Goal: Task Accomplishment & Management: Manage account settings

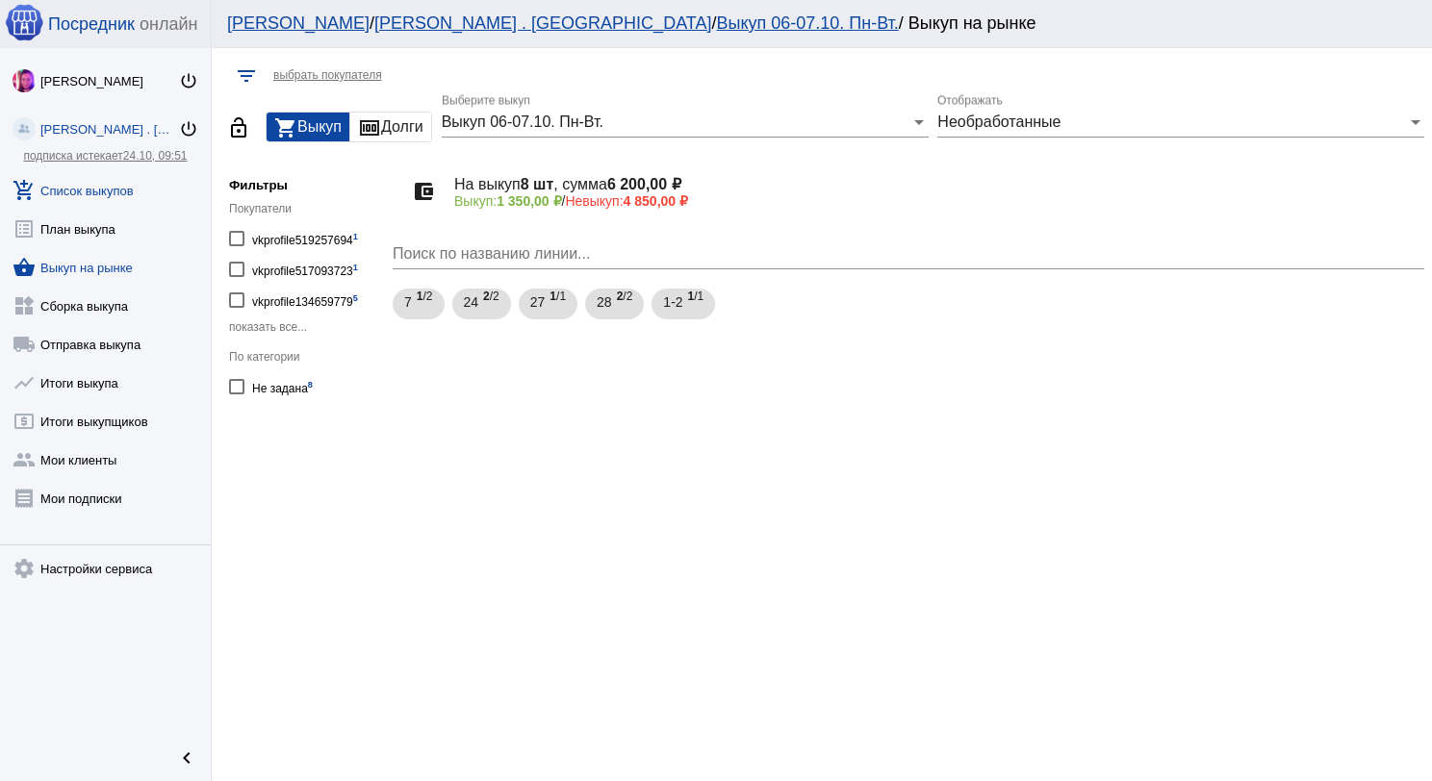
click at [123, 189] on link "add_shopping_cart Список выкупов" at bounding box center [105, 186] width 211 height 38
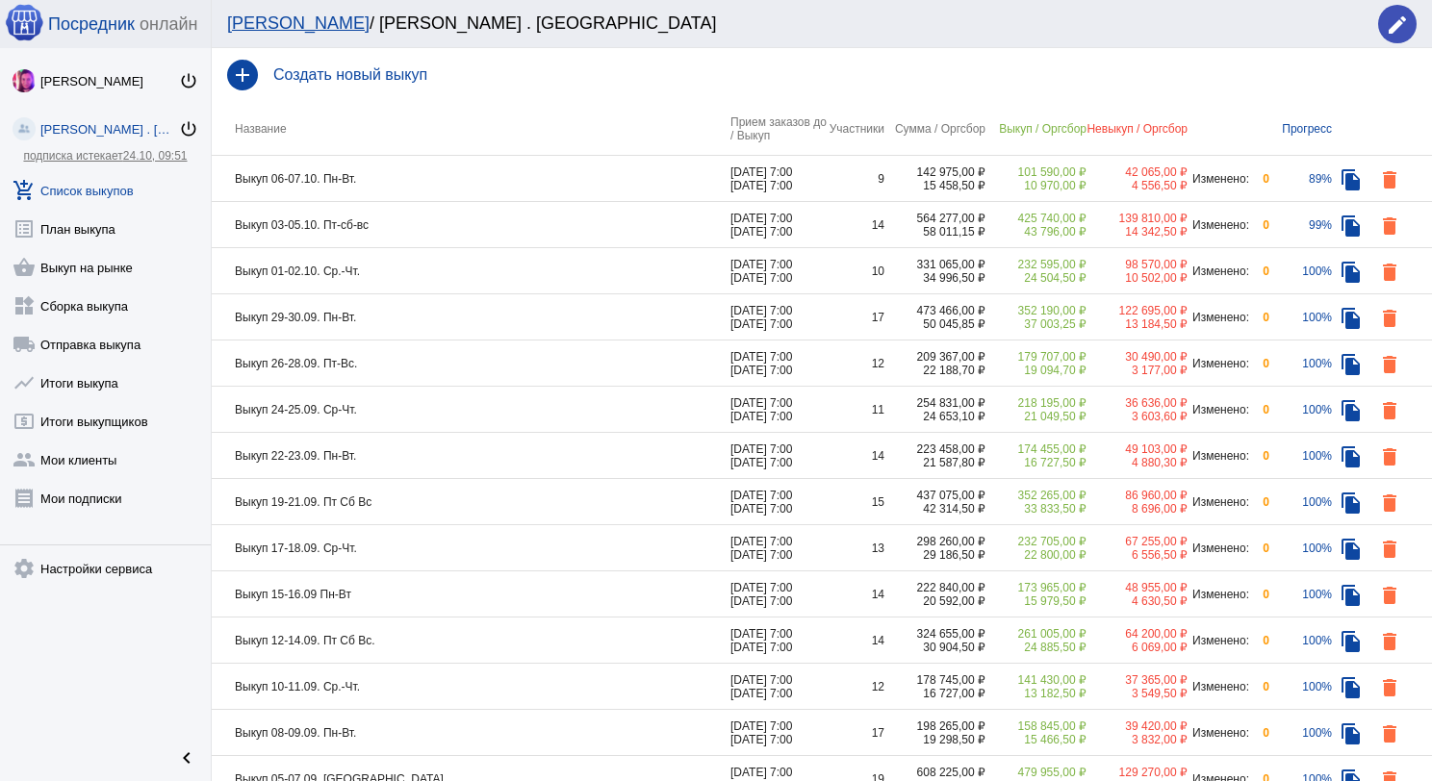
click at [450, 175] on td "Выкуп 06-07.10. Пн-Вт." at bounding box center [471, 179] width 519 height 46
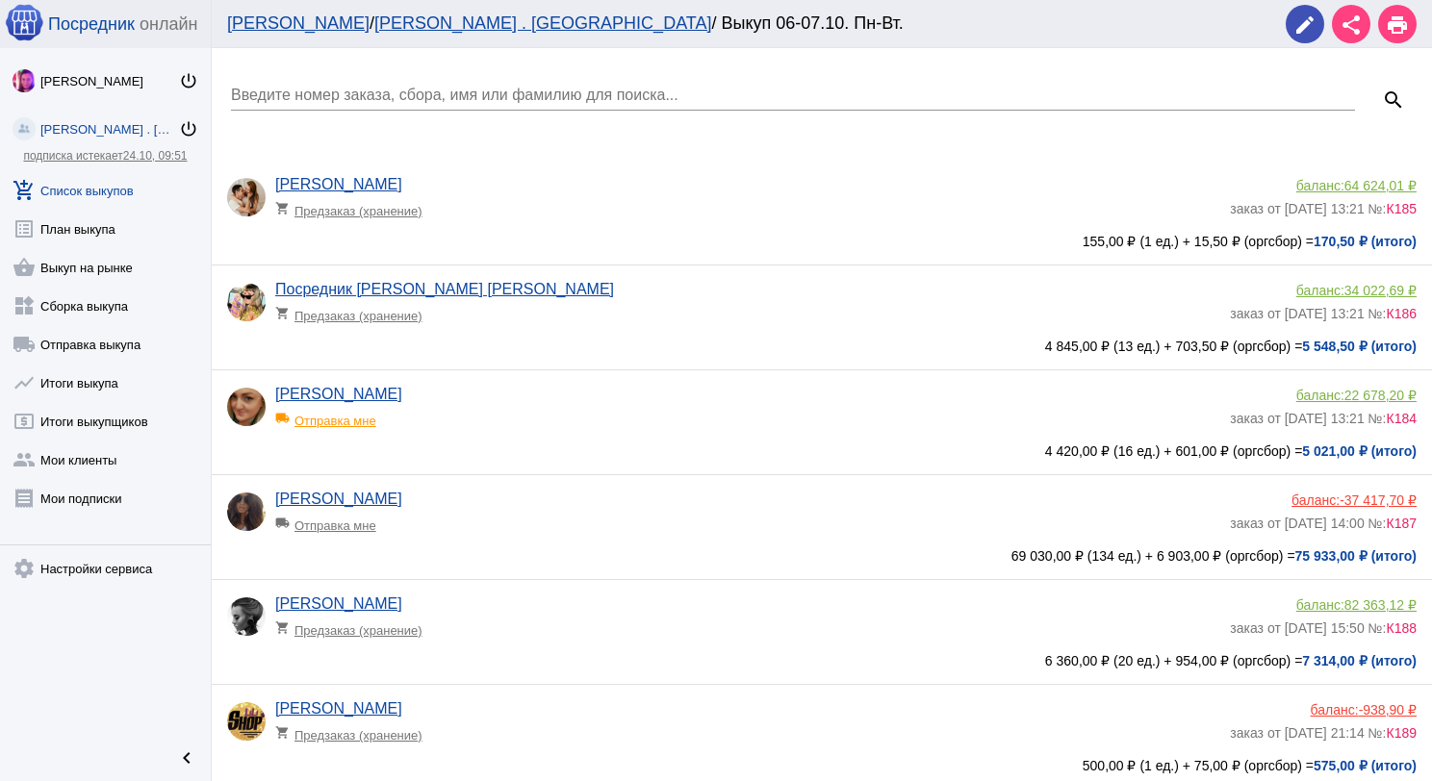
click at [412, 95] on input "Введите номер заказа, сбора, имя или фамилию для поиска..." at bounding box center [793, 95] width 1124 height 17
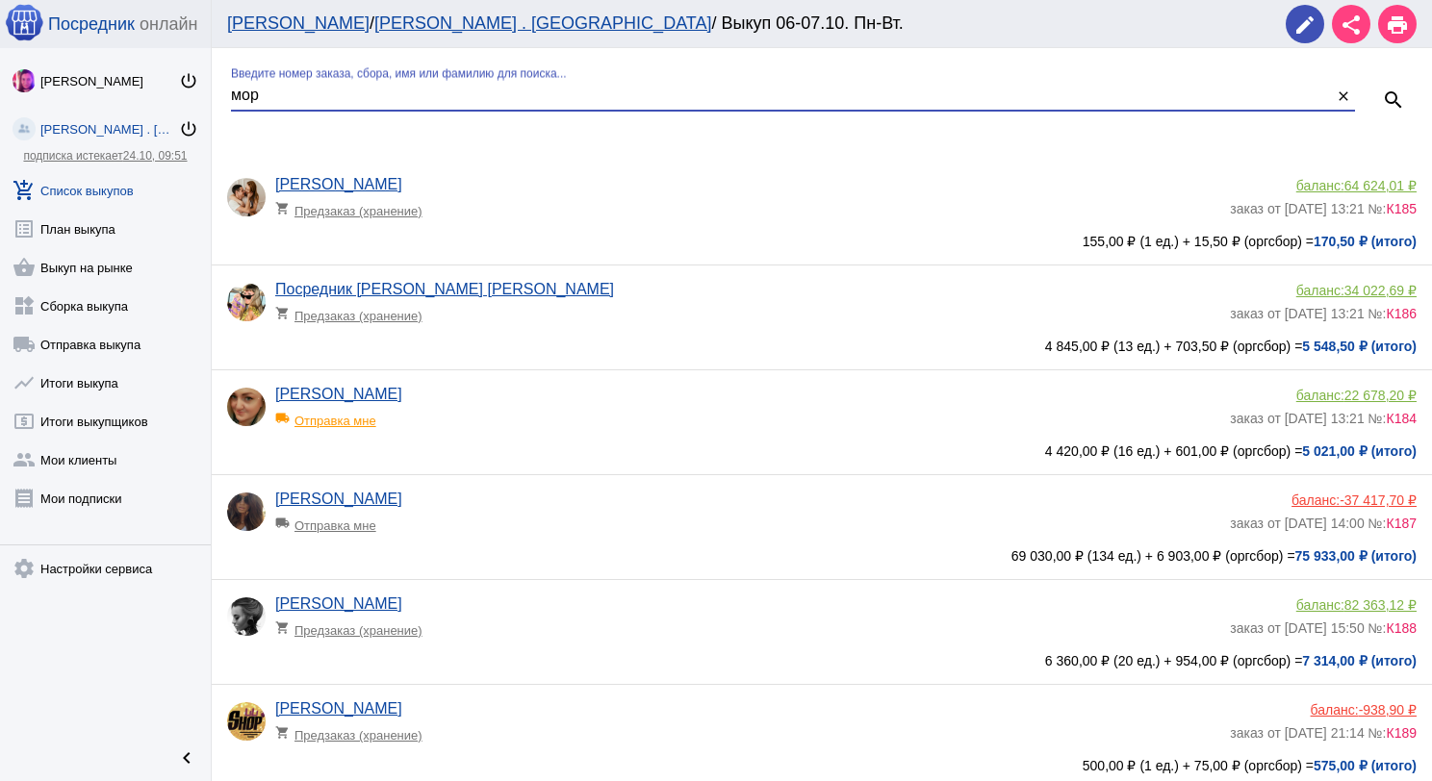
type input "мор"
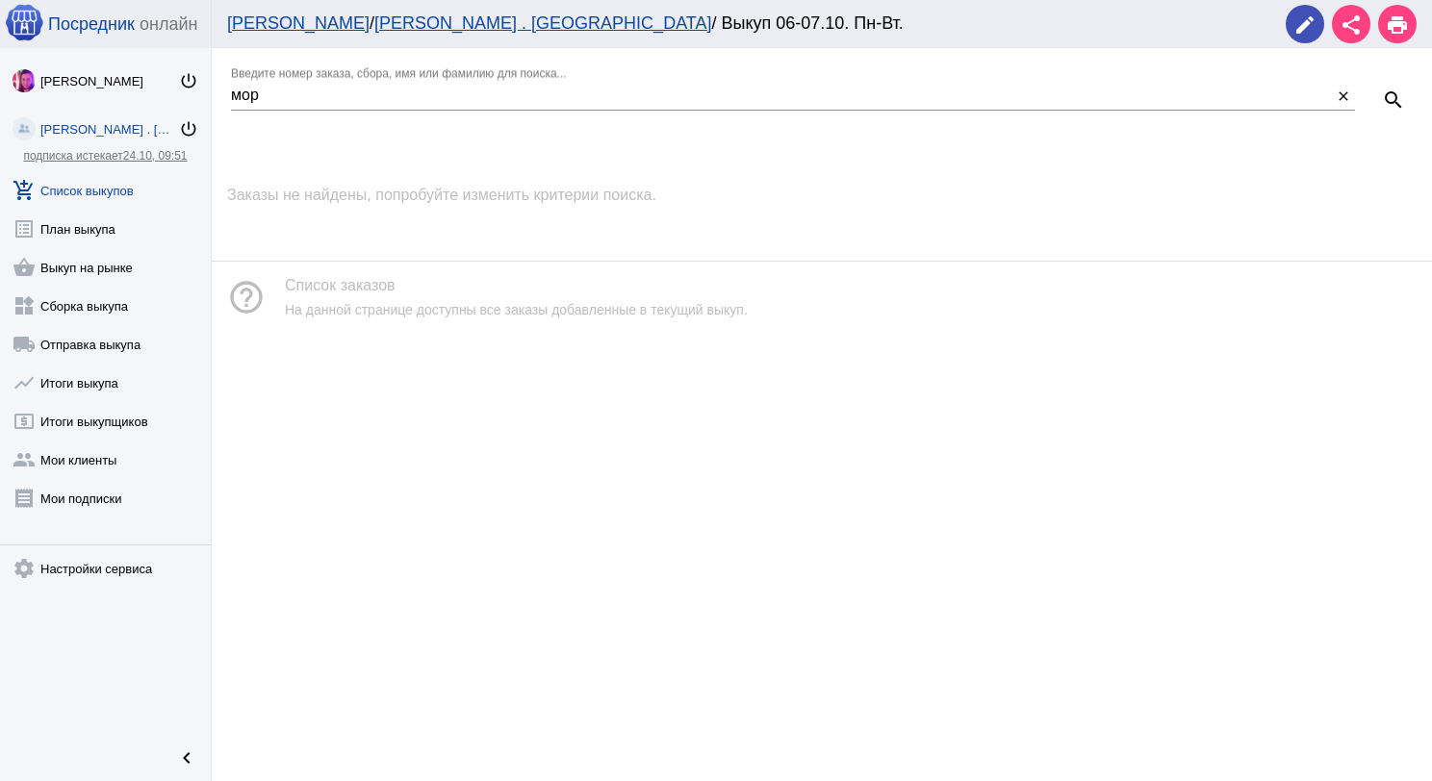
click at [116, 186] on link "add_shopping_cart Список выкупов" at bounding box center [105, 186] width 211 height 38
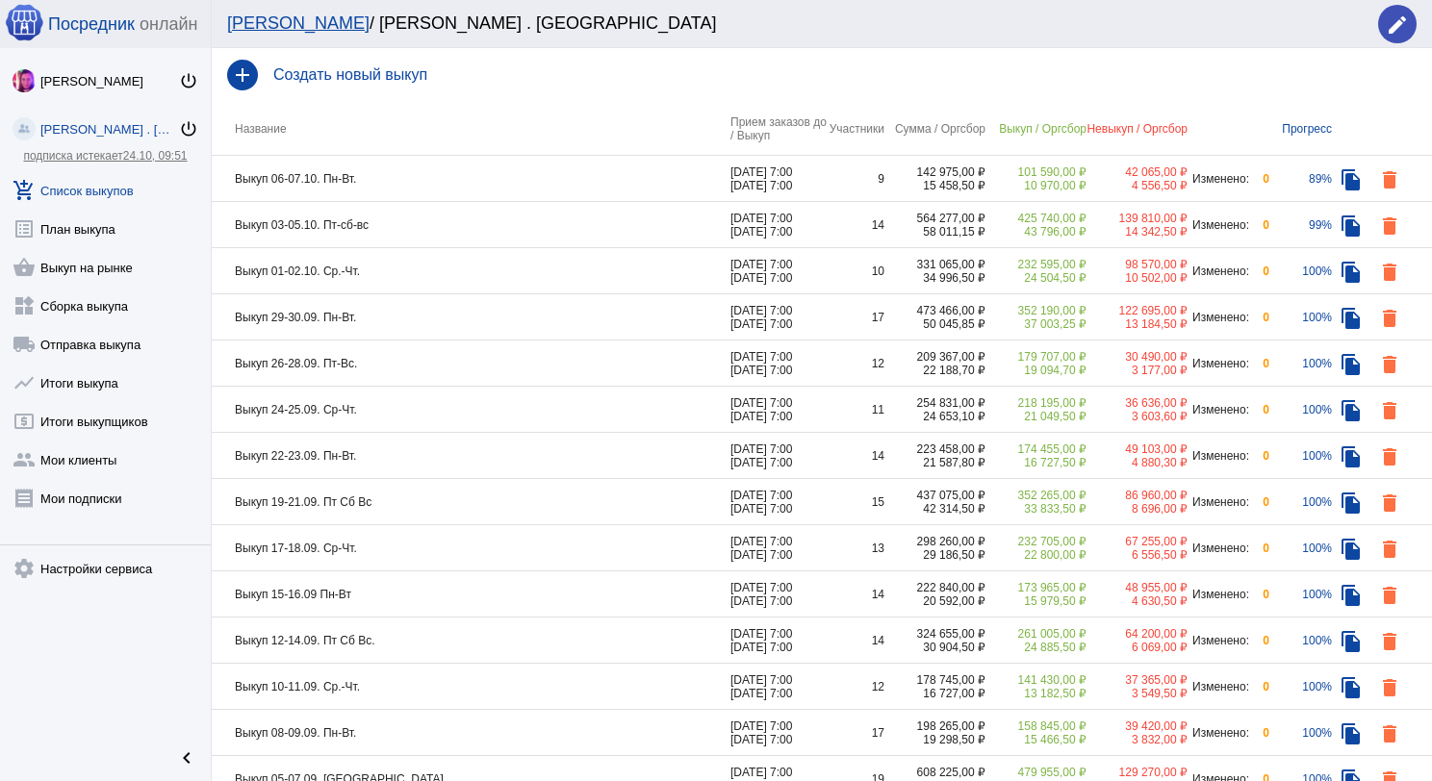
click at [423, 266] on td "Выкуп 01-02.10. Ср.-Чт." at bounding box center [471, 271] width 519 height 46
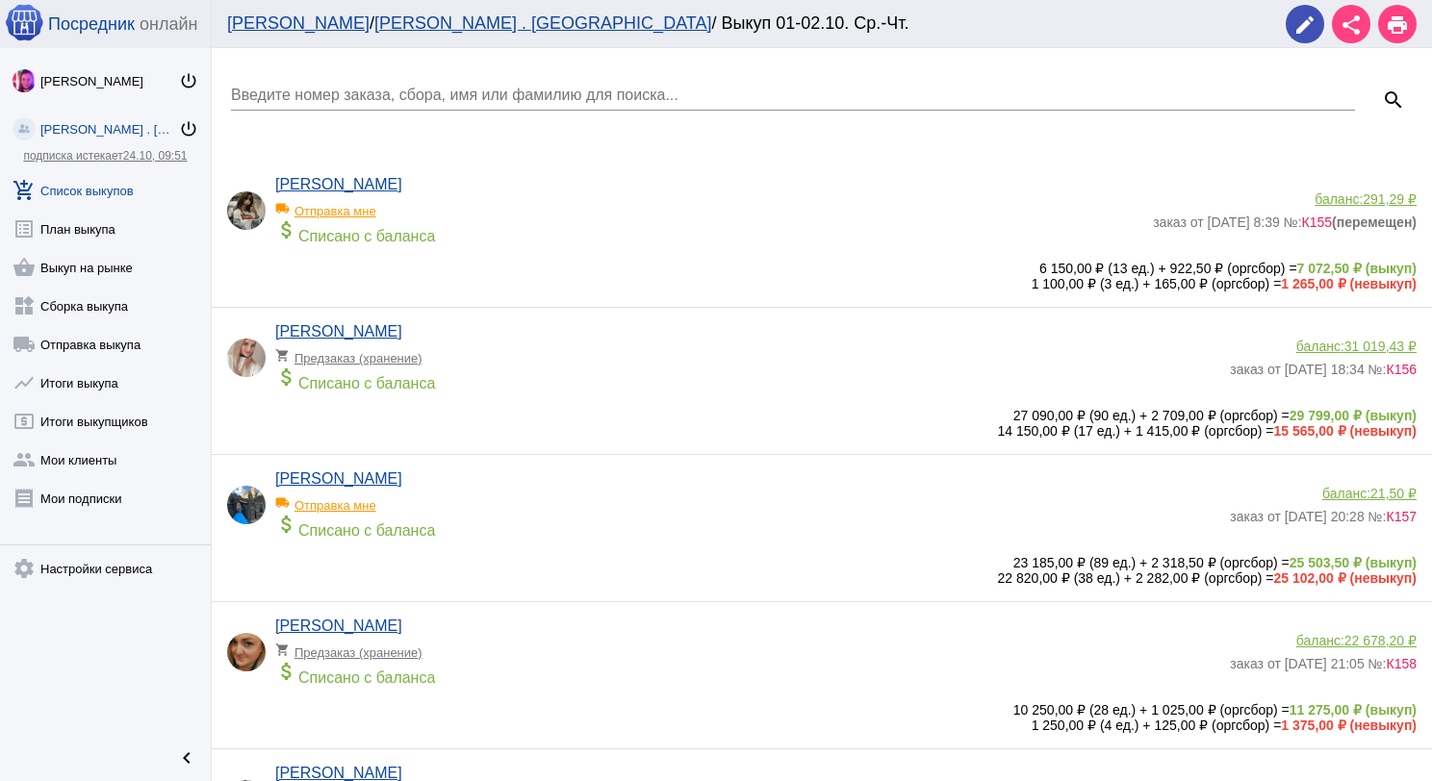
click at [354, 81] on div "Введите номер заказа, сбора, имя или фамилию для поиска..." at bounding box center [793, 88] width 1124 height 43
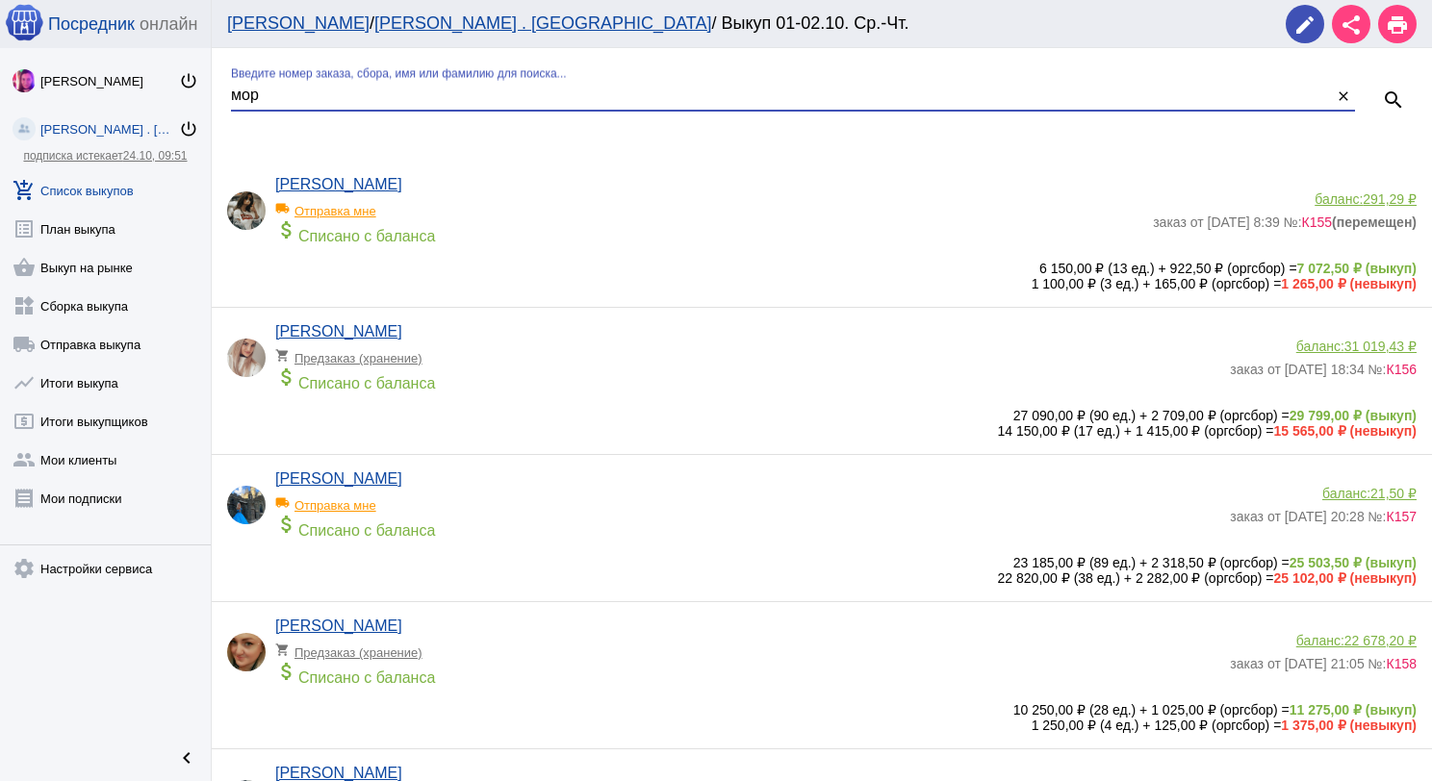
type input "мор"
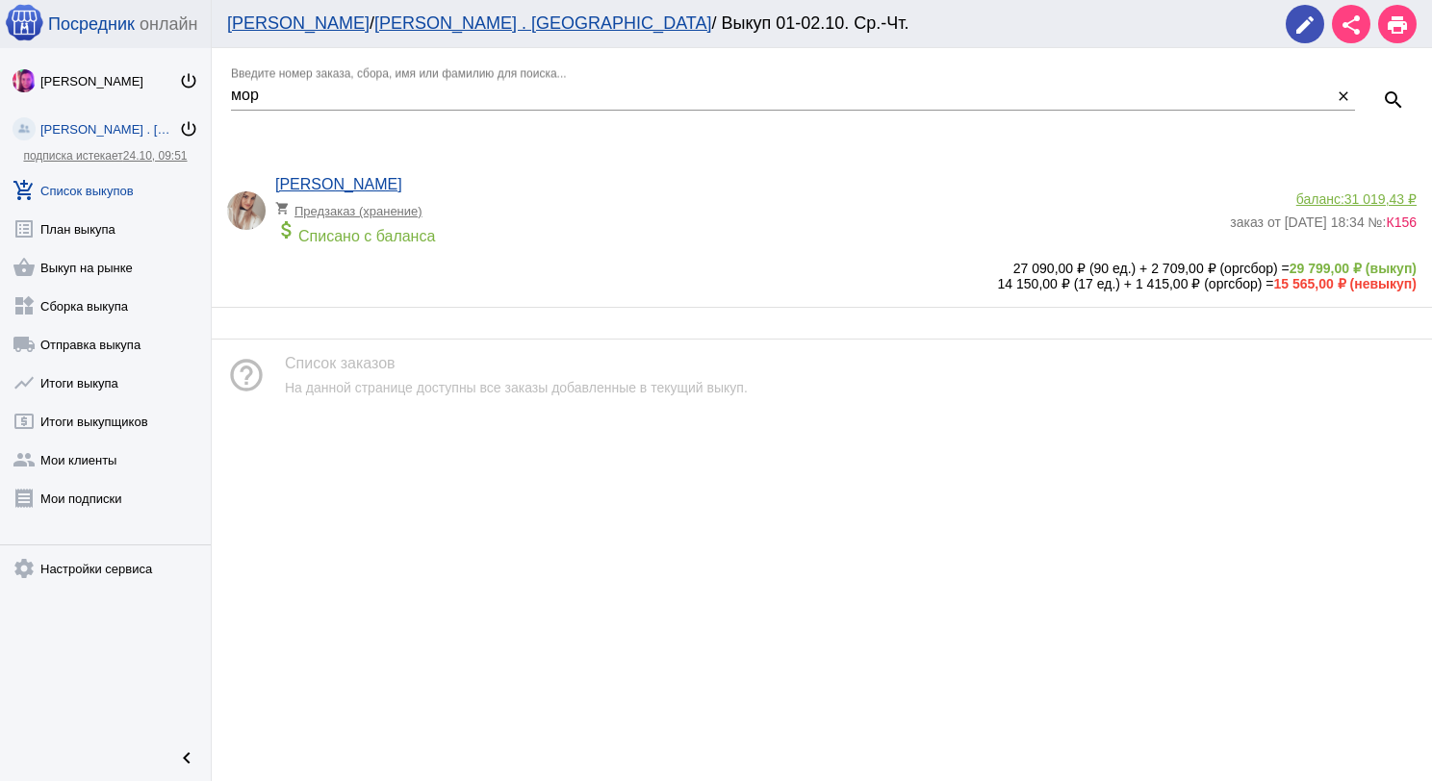
click at [1378, 199] on span "31 019,43 ₽" at bounding box center [1380, 198] width 72 height 15
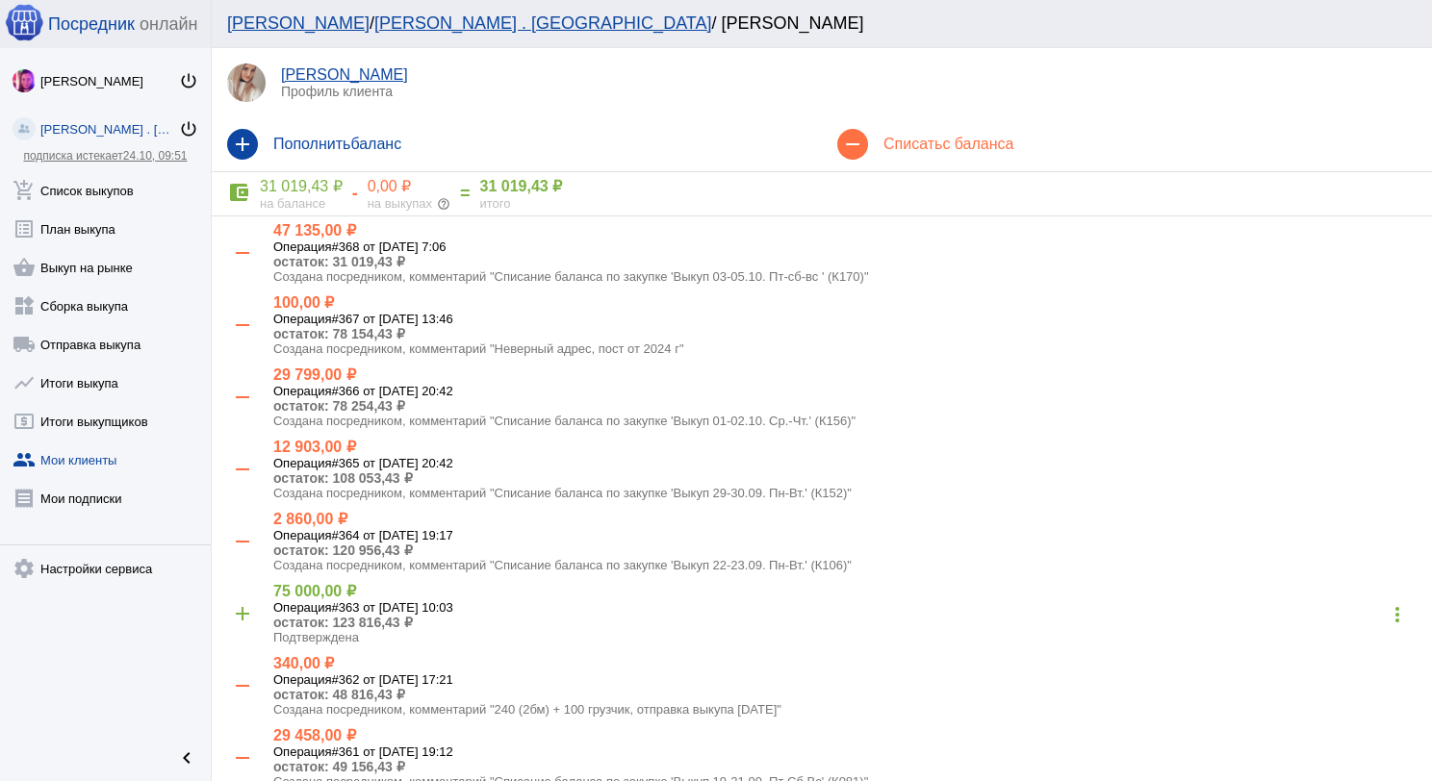
click at [883, 145] on h4 "Списать с баланса" at bounding box center [1149, 144] width 533 height 17
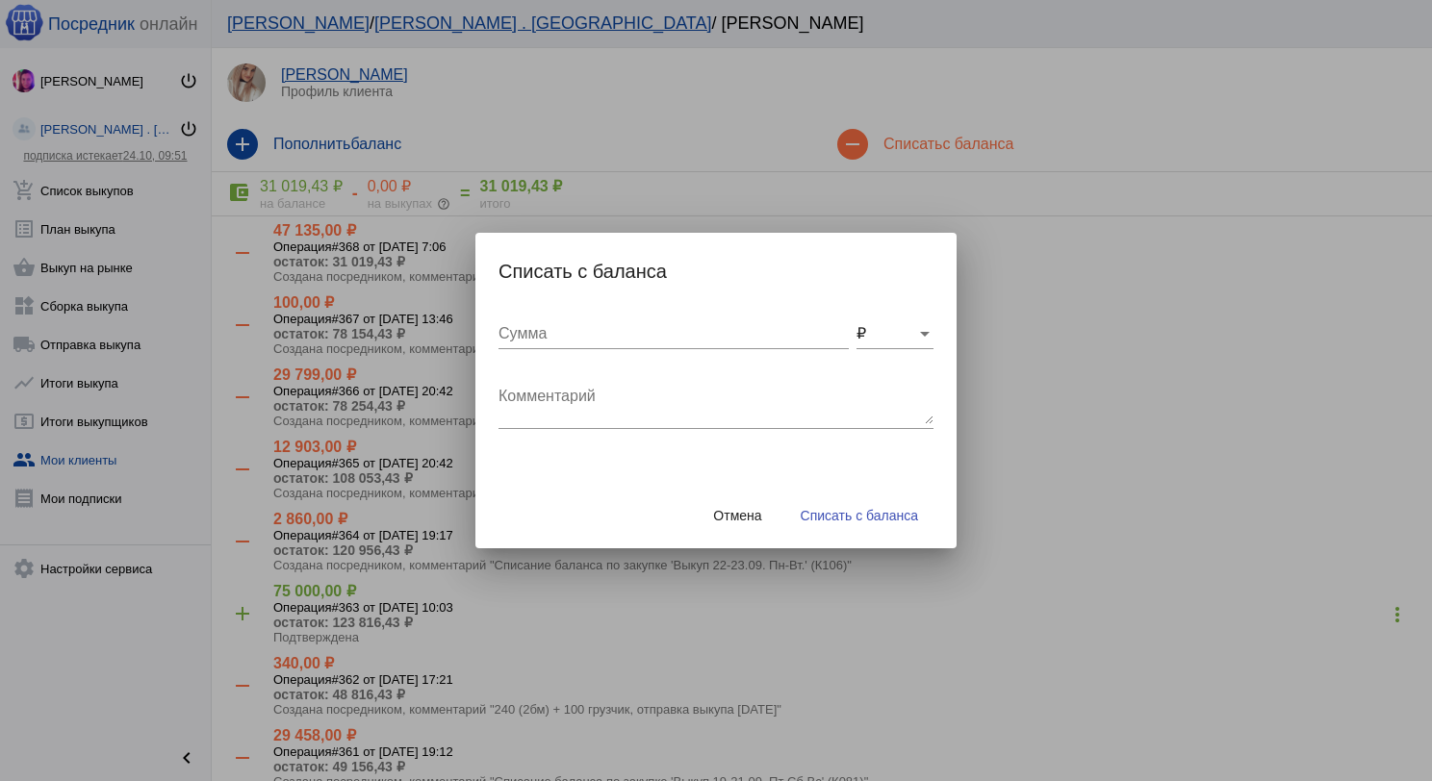
click at [532, 395] on textarea "Комментарий" at bounding box center [715, 405] width 435 height 38
type textarea "480 (4бм) + 200 грузчик, отправка выкупа [DATE]"
click at [572, 344] on div "Сумма" at bounding box center [673, 327] width 350 height 43
type input "680"
click at [839, 529] on button "Списать с баланса" at bounding box center [859, 515] width 148 height 35
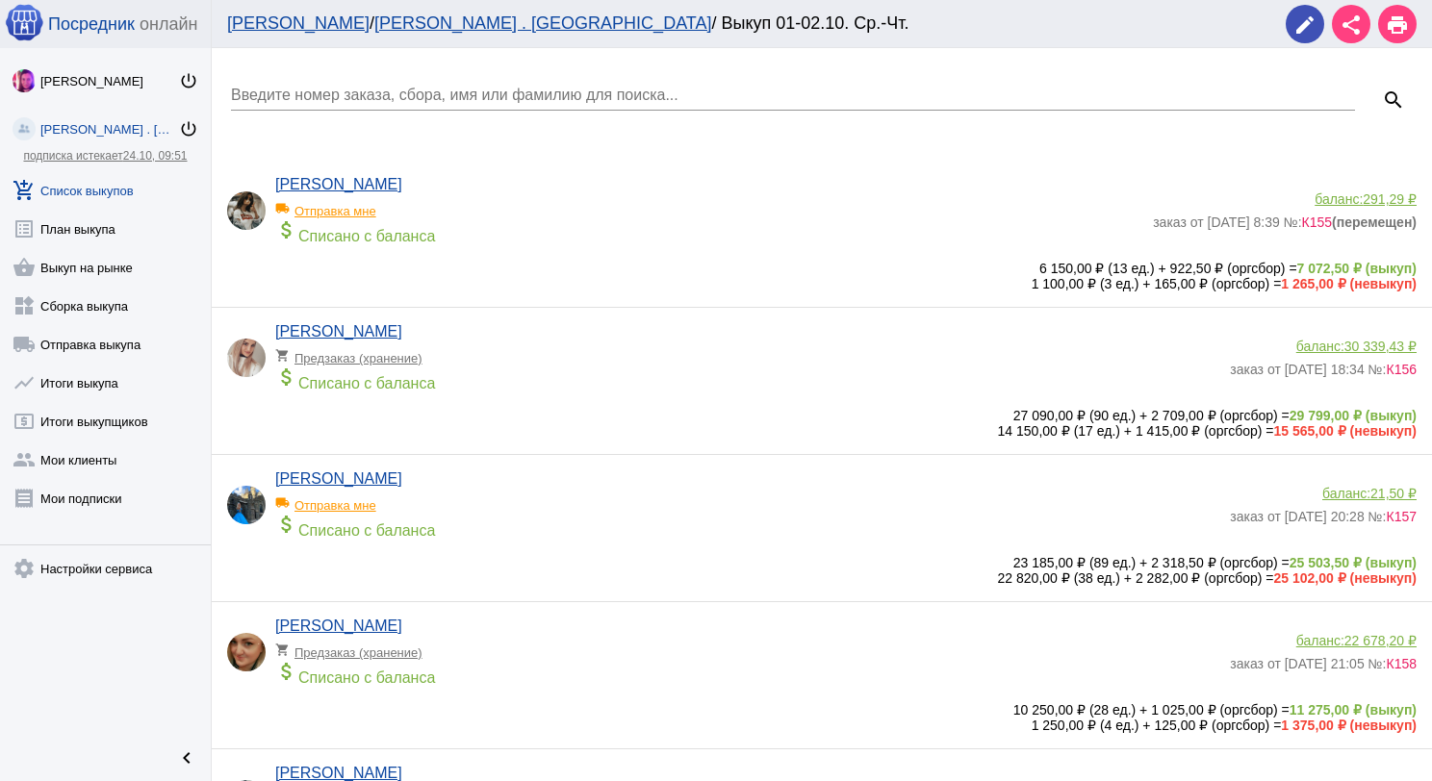
click at [361, 99] on input "Введите номер заказа, сбора, имя или фамилию для поиска..." at bounding box center [793, 95] width 1124 height 17
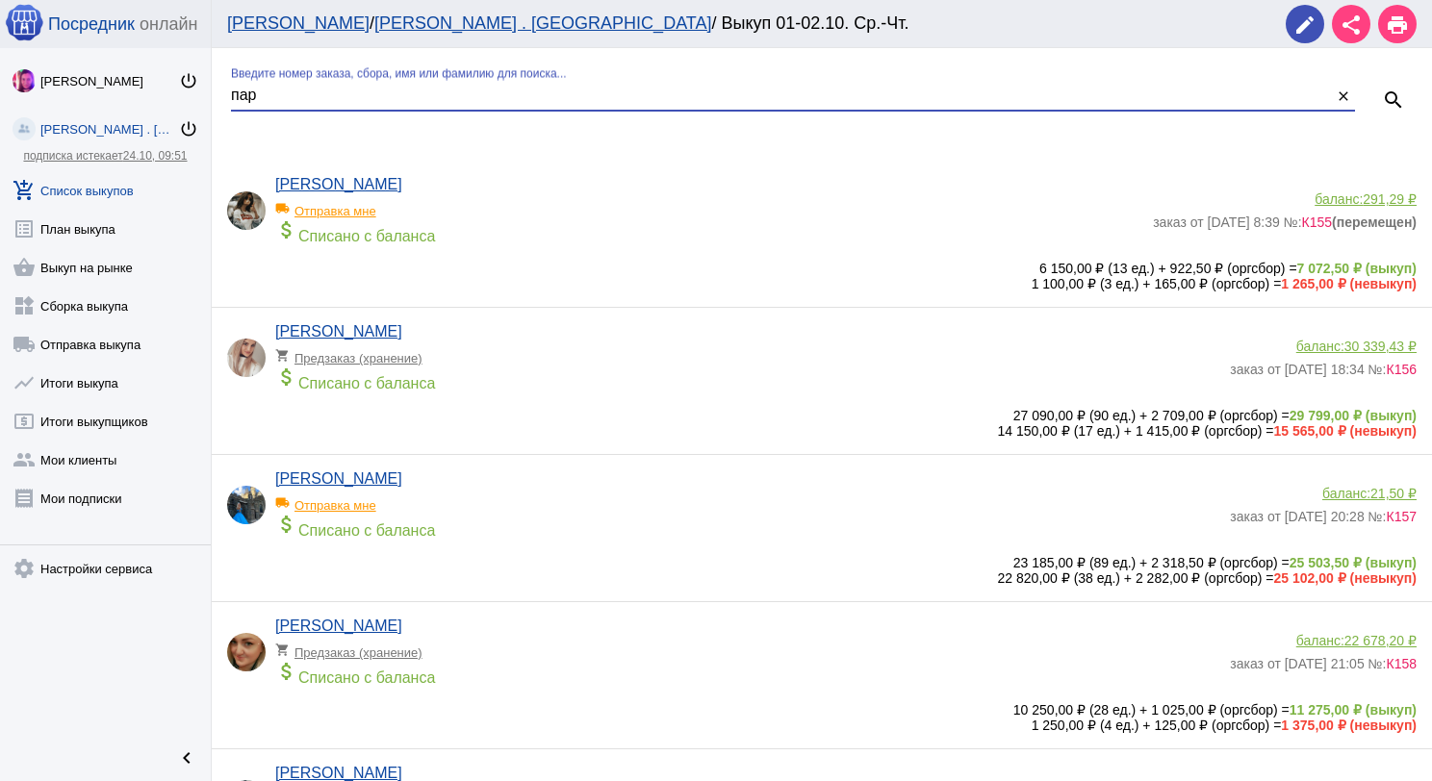
type input "пар"
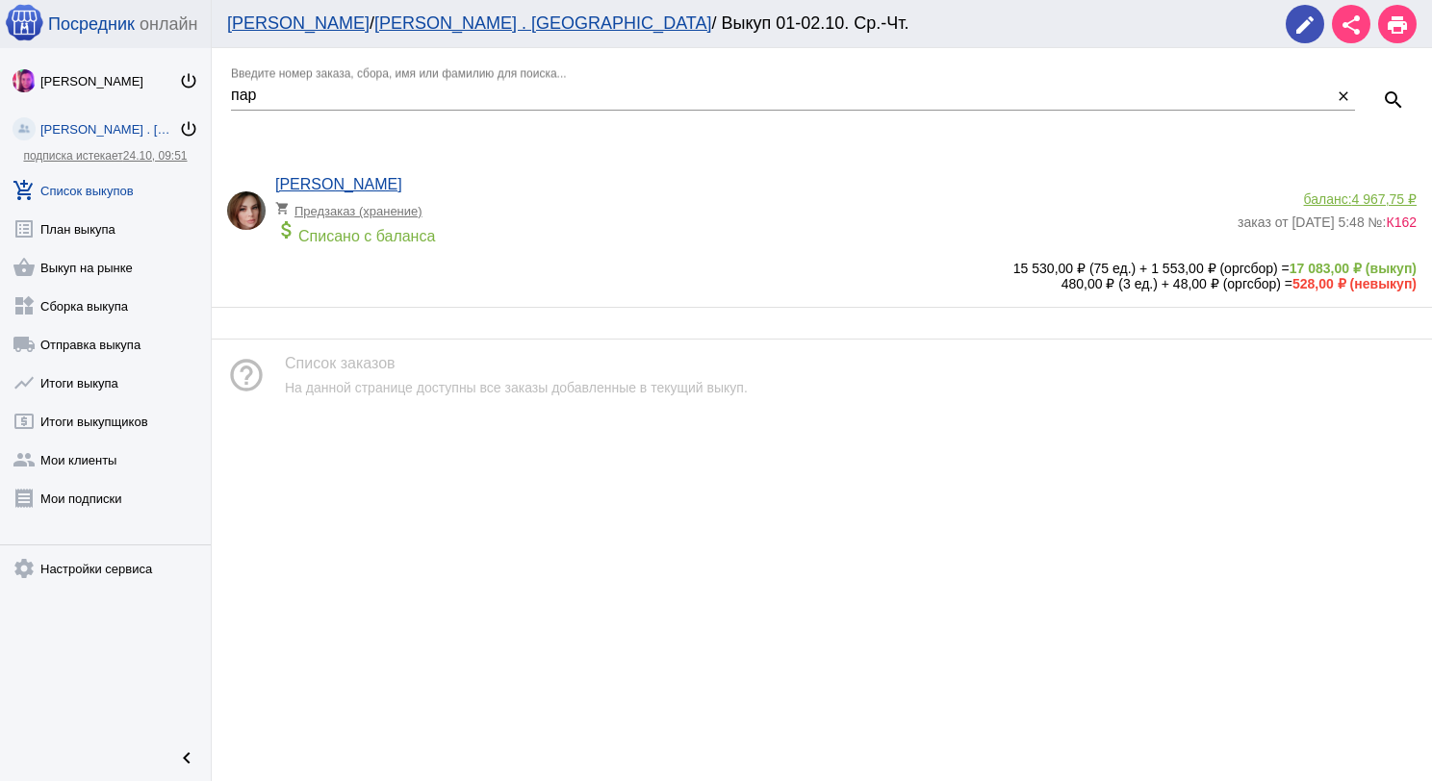
click at [1378, 199] on span "4 967,75 ₽" at bounding box center [1384, 198] width 64 height 15
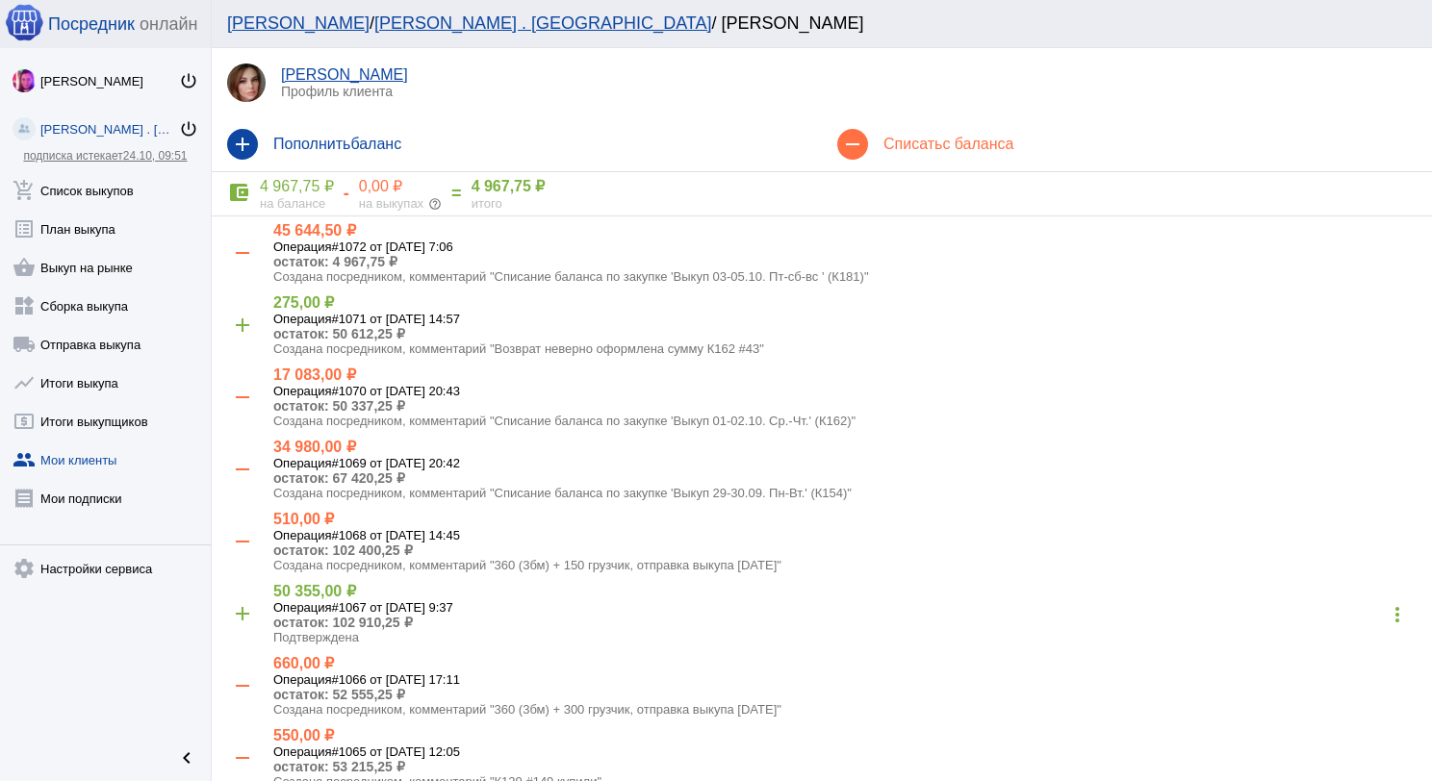
click at [969, 157] on div "remove Списать с баланса" at bounding box center [1127, 144] width 610 height 54
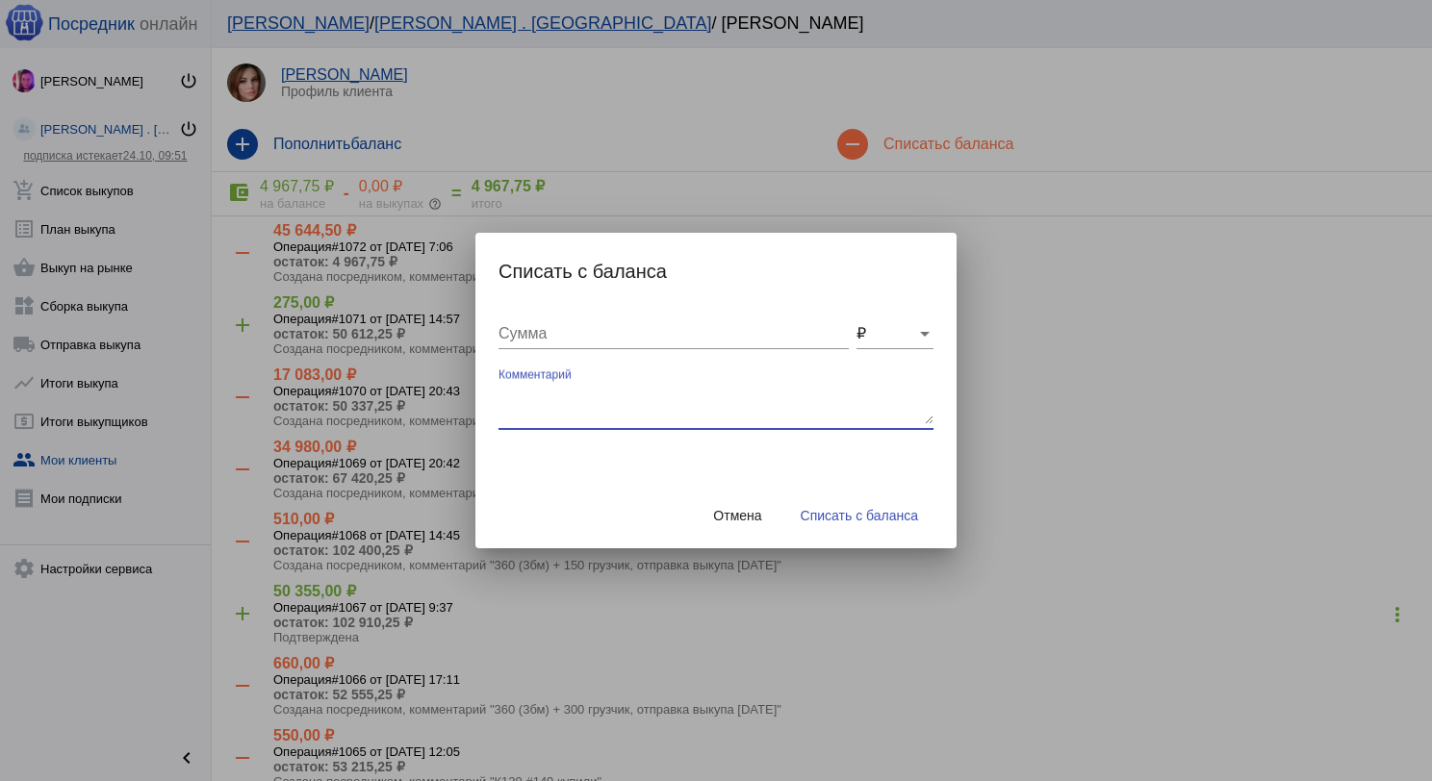
click at [549, 394] on textarea "Комментарий" at bounding box center [715, 405] width 435 height 38
type textarea "240 (2бм) + 100 грузчик, отправка выкупа [DATE]"
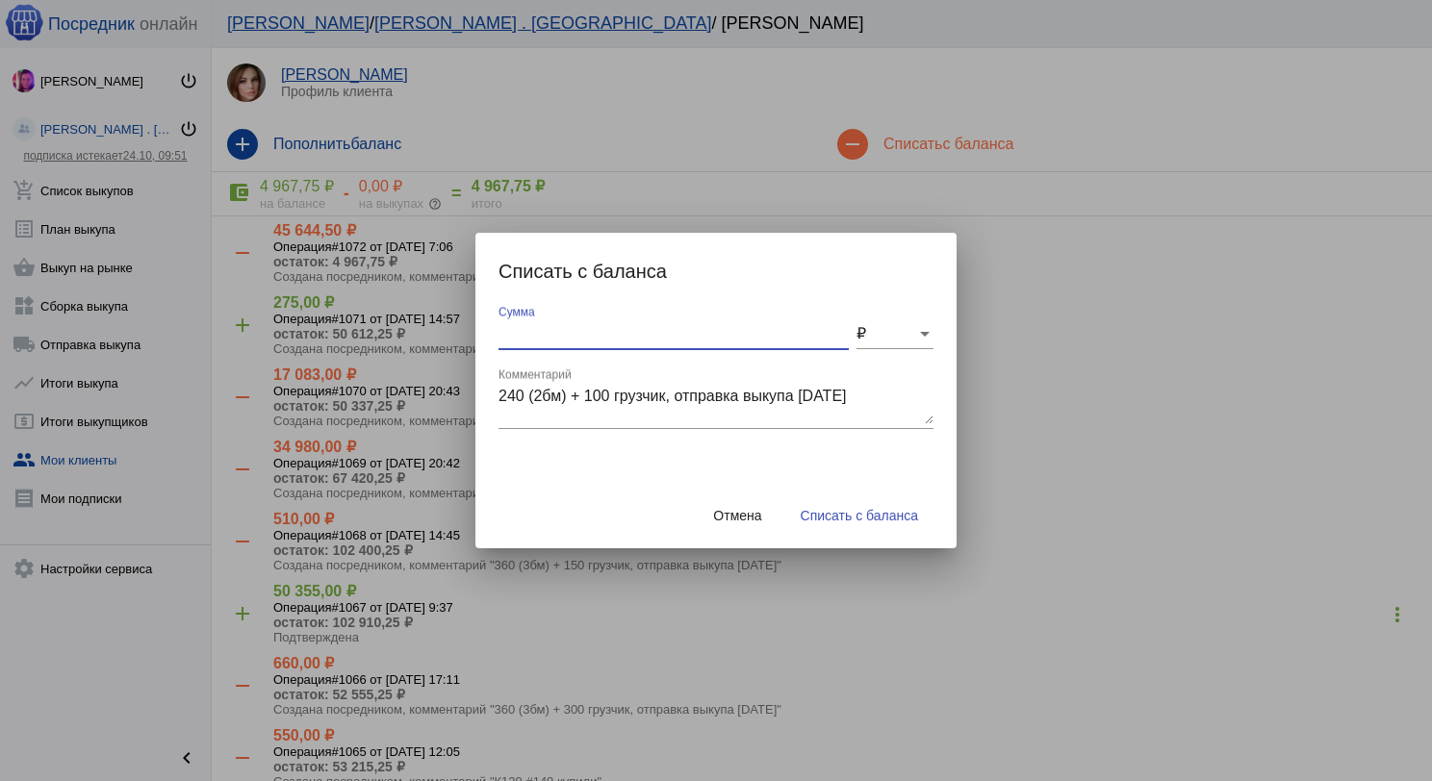
click at [547, 339] on input "Сумма" at bounding box center [673, 333] width 350 height 17
type input "340"
click at [879, 511] on span "Списать с баланса" at bounding box center [859, 515] width 117 height 15
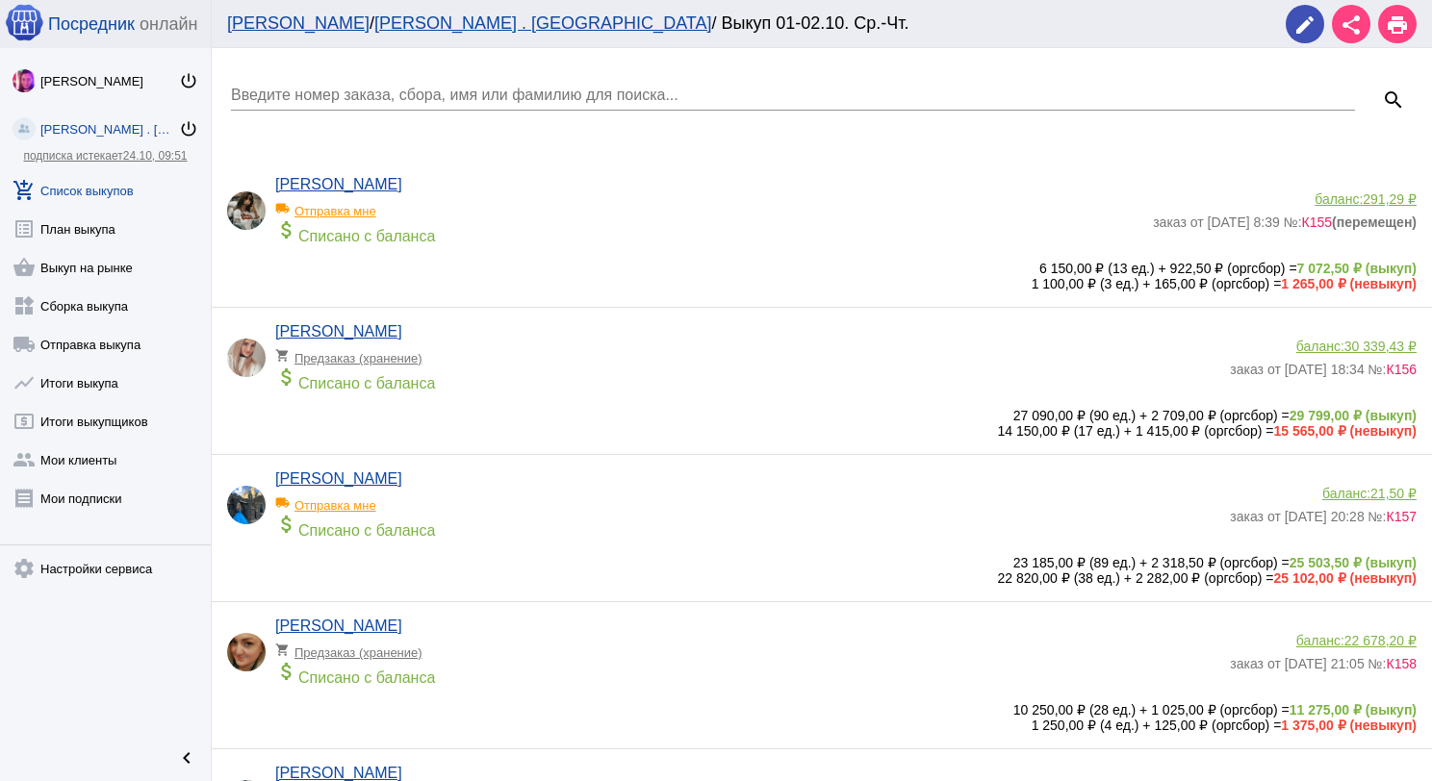
click at [272, 85] on div "Введите номер заказа, сбора, имя или фамилию для поиска..." at bounding box center [793, 88] width 1124 height 43
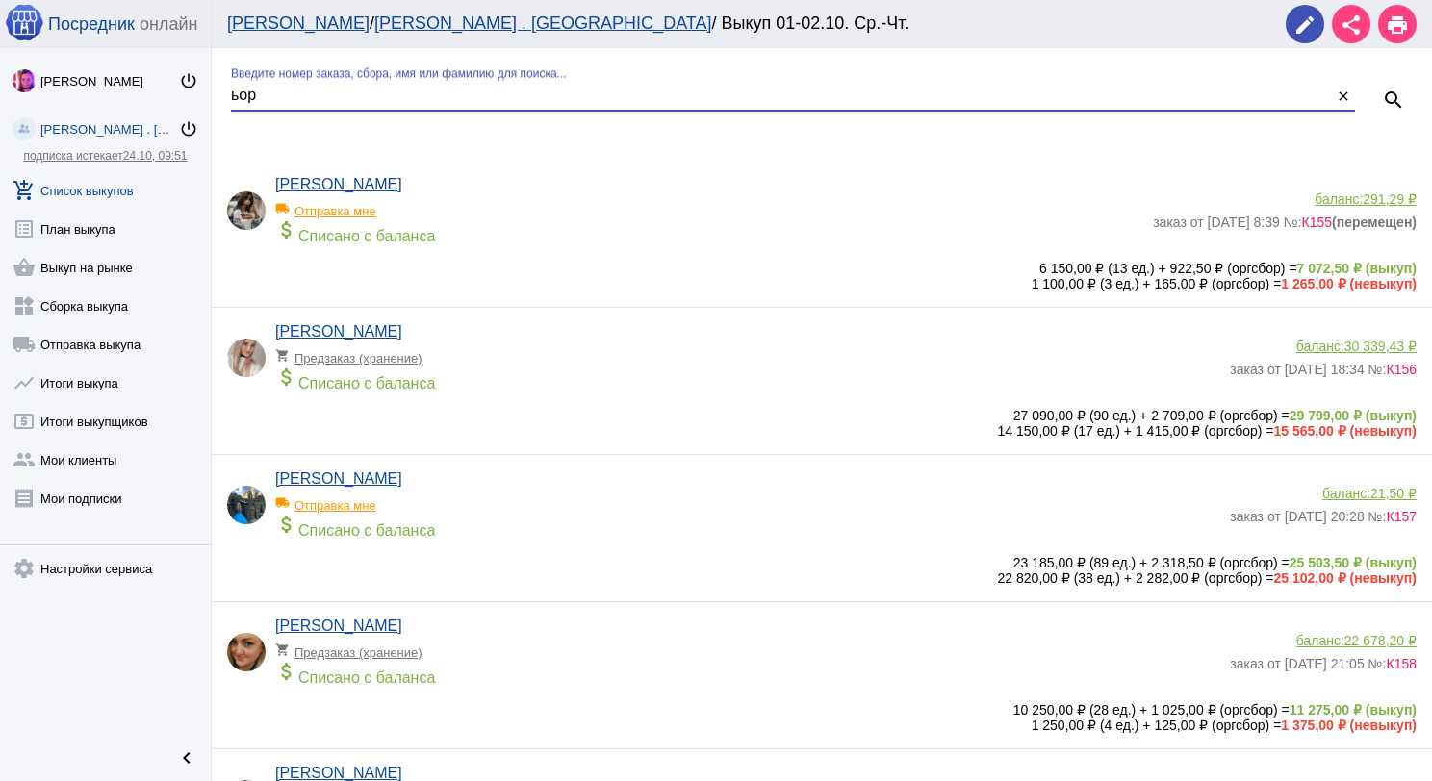
type input "ьор"
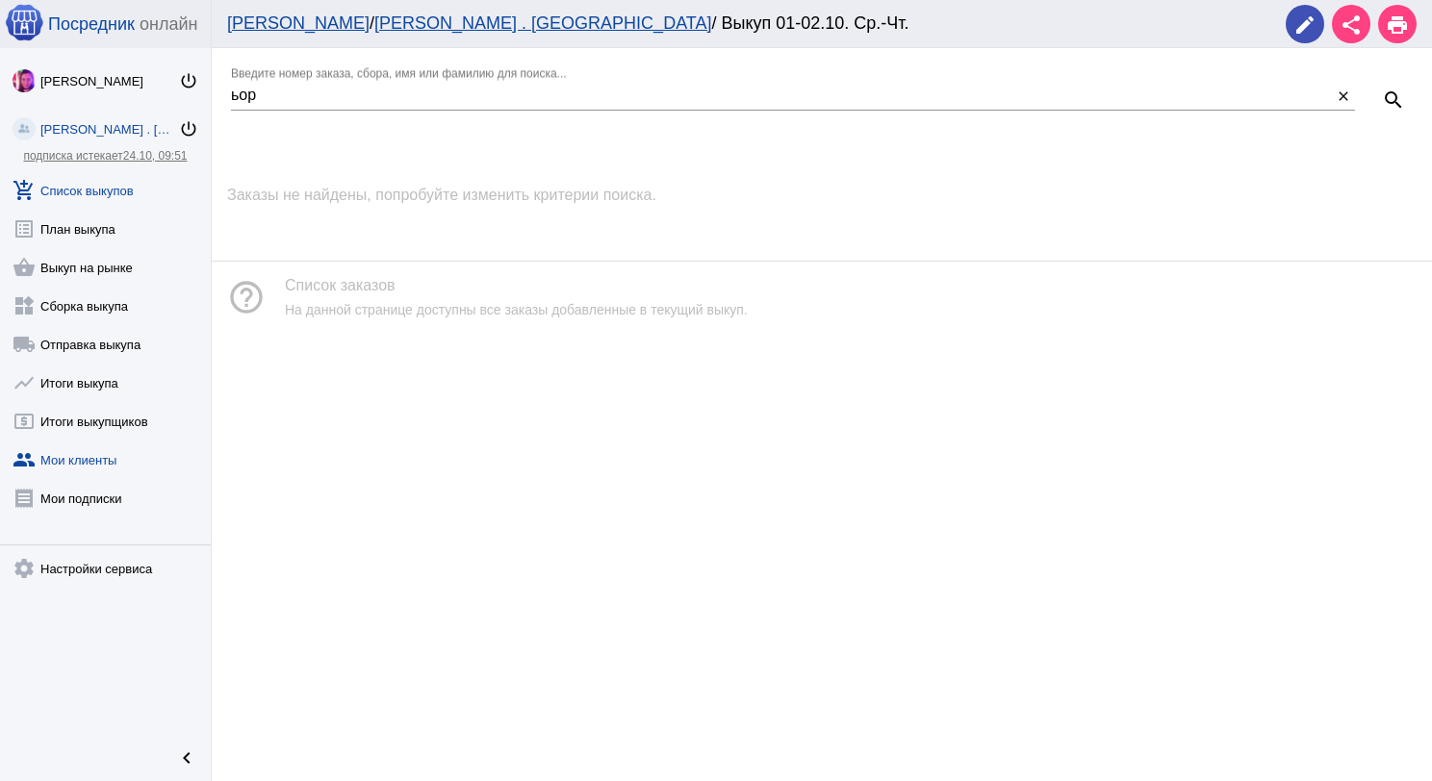
click at [108, 467] on link "group Мои клиенты" at bounding box center [105, 456] width 211 height 38
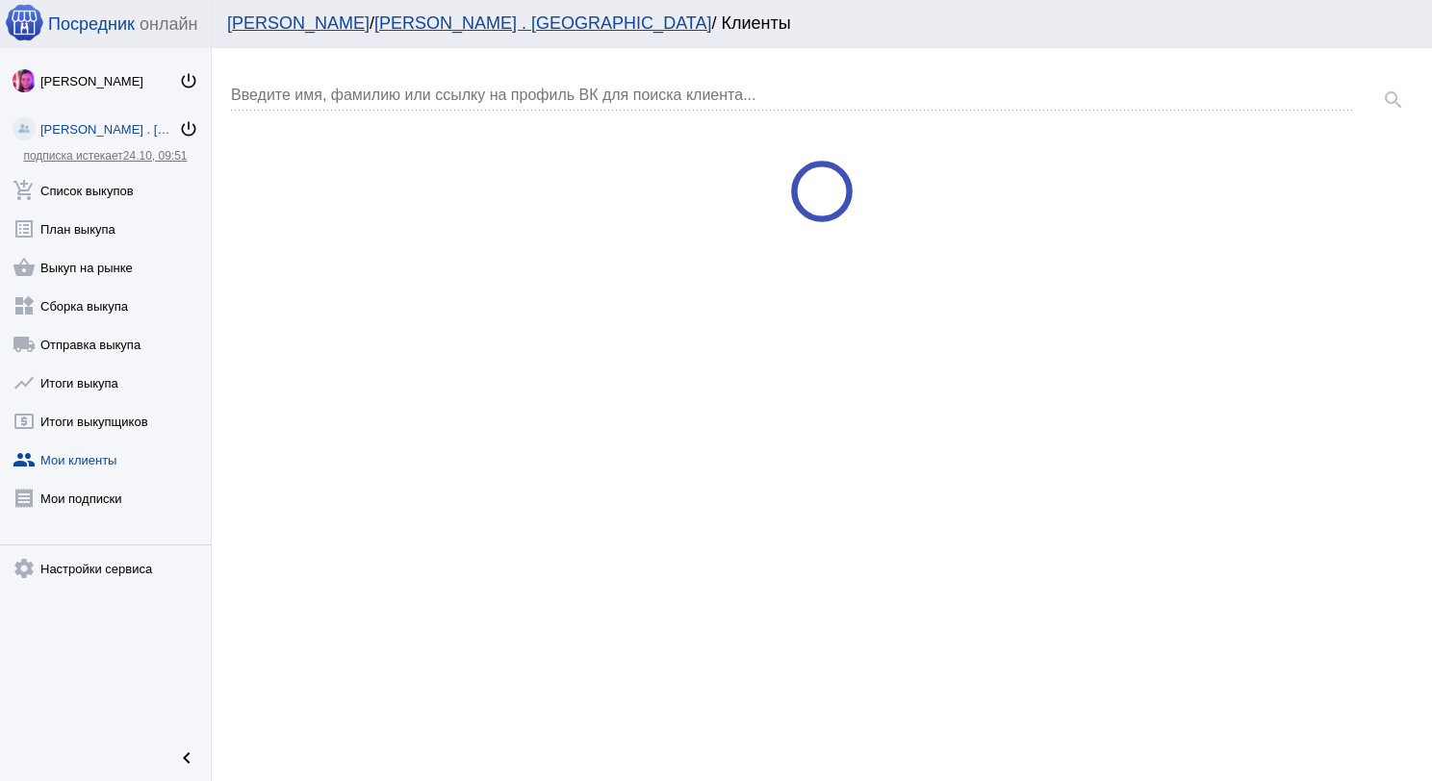
click at [370, 89] on input "Введите имя, фамилию или ссылку на профиль ВК для поиска клиента..." at bounding box center [793, 95] width 1124 height 17
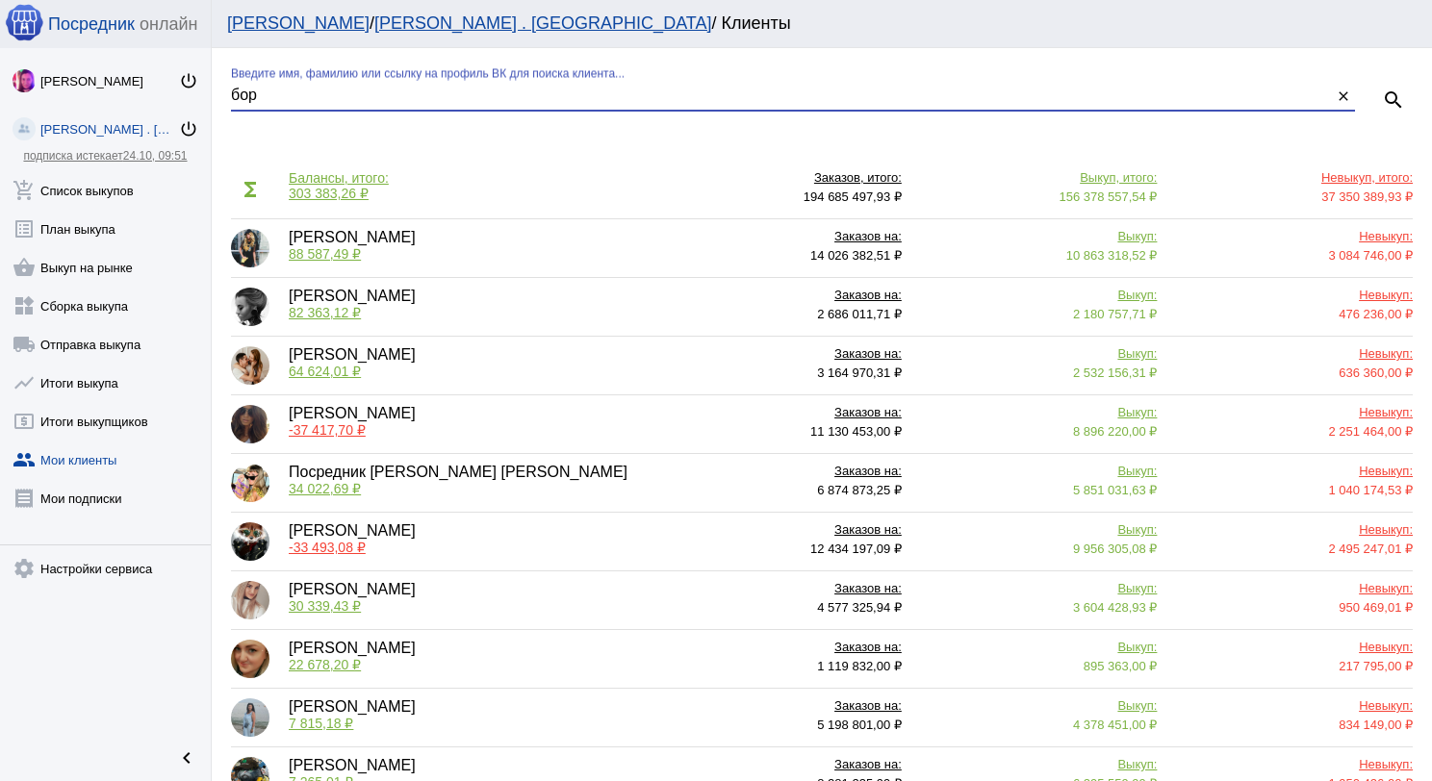
type input "бор"
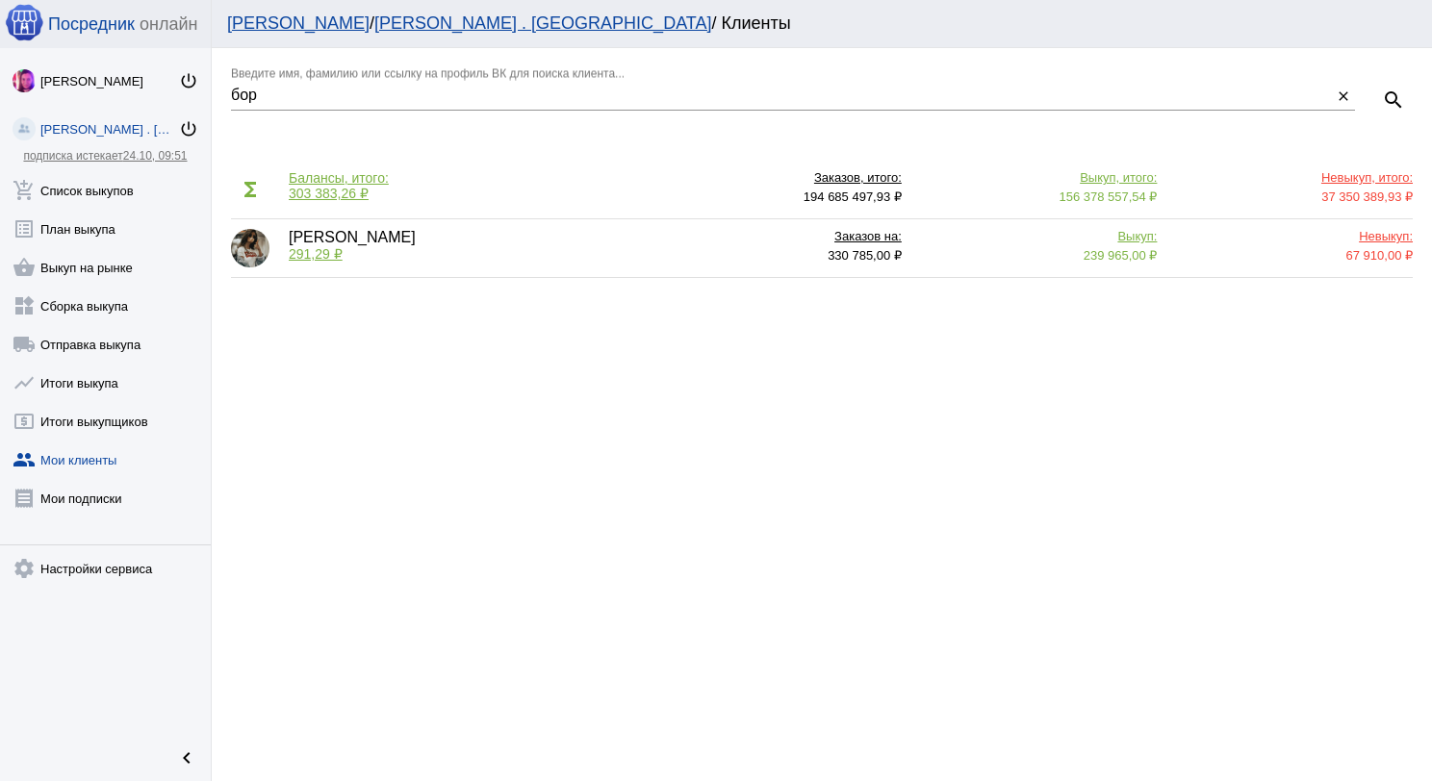
click at [299, 254] on span "291,29 ₽" at bounding box center [316, 253] width 54 height 15
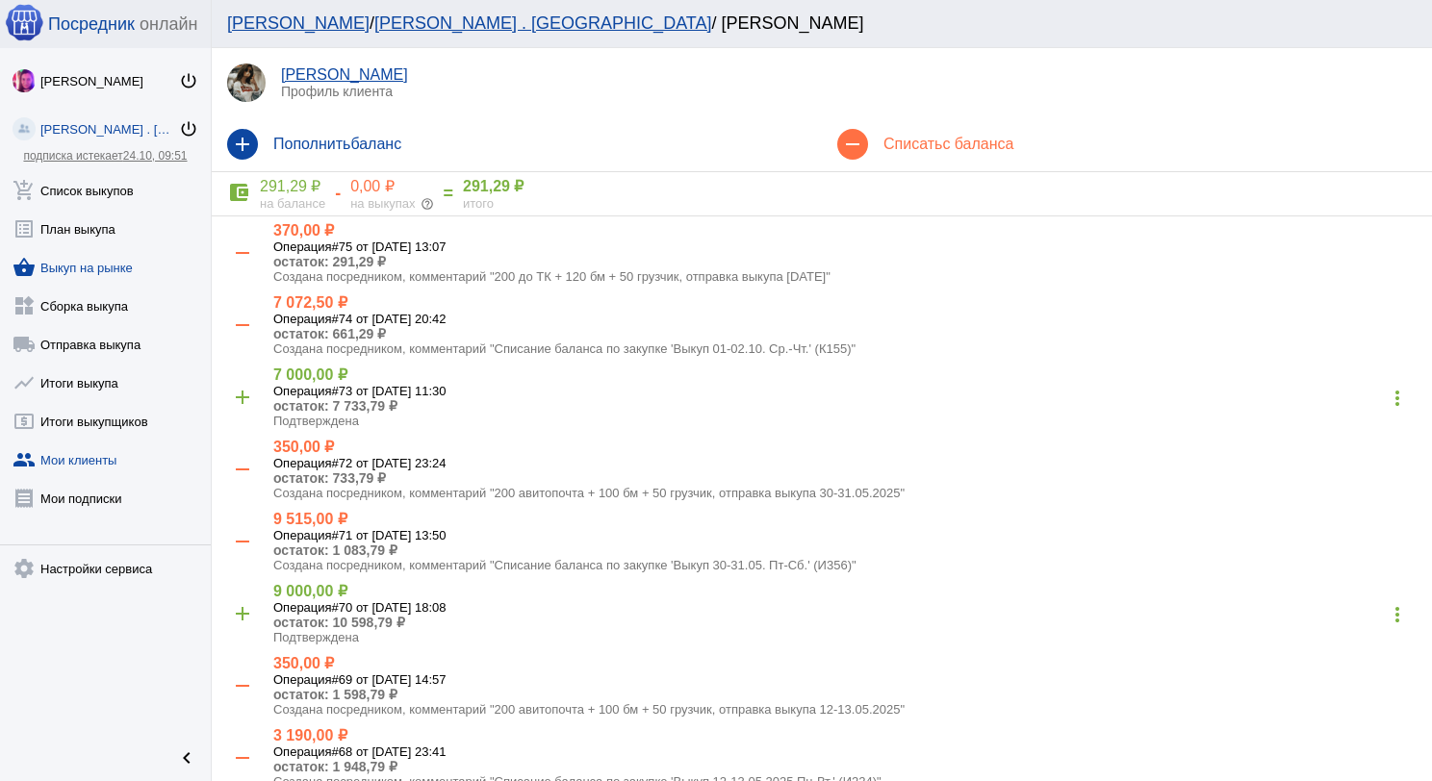
click at [89, 268] on link "shopping_basket Выкуп на рынке" at bounding box center [105, 263] width 211 height 38
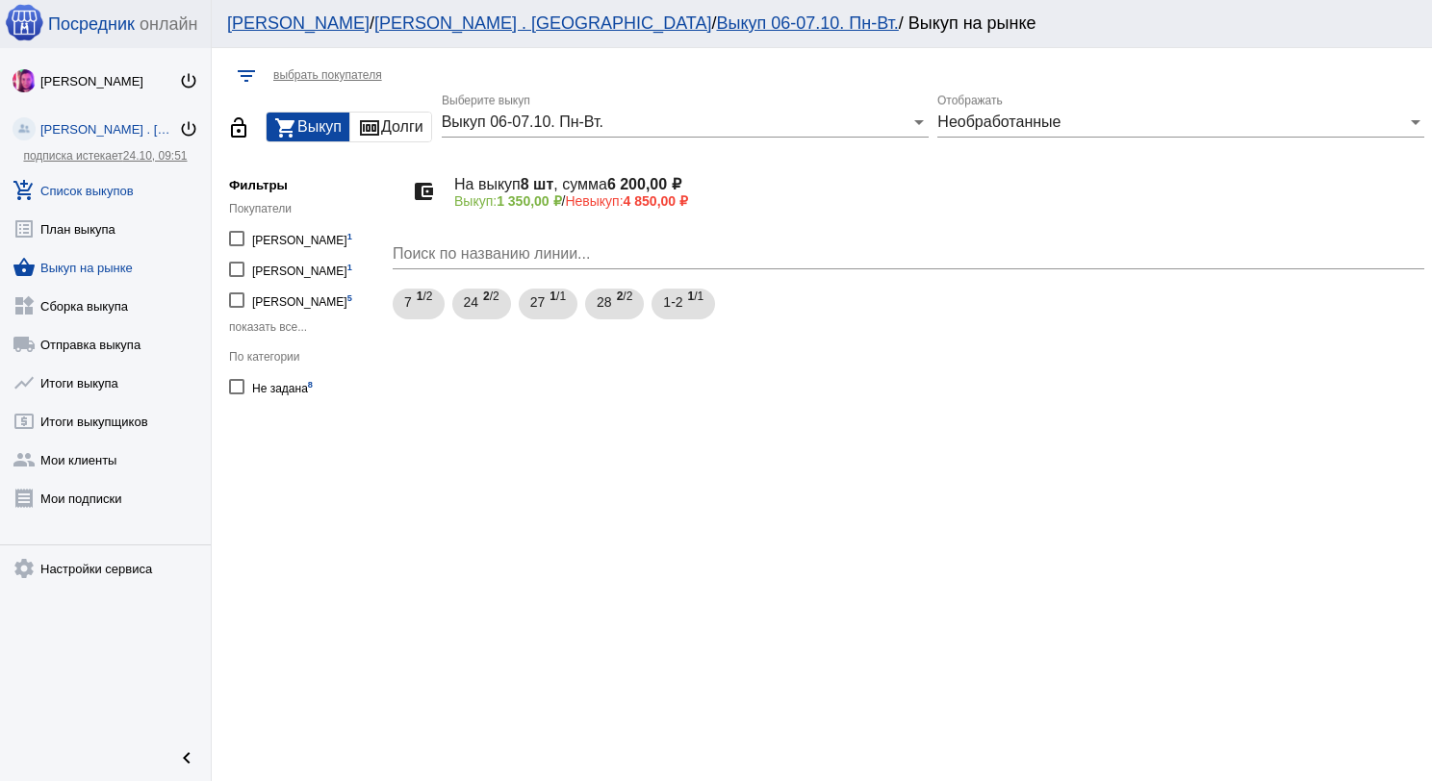
click at [115, 175] on link "add_shopping_cart Список выкупов" at bounding box center [105, 186] width 211 height 38
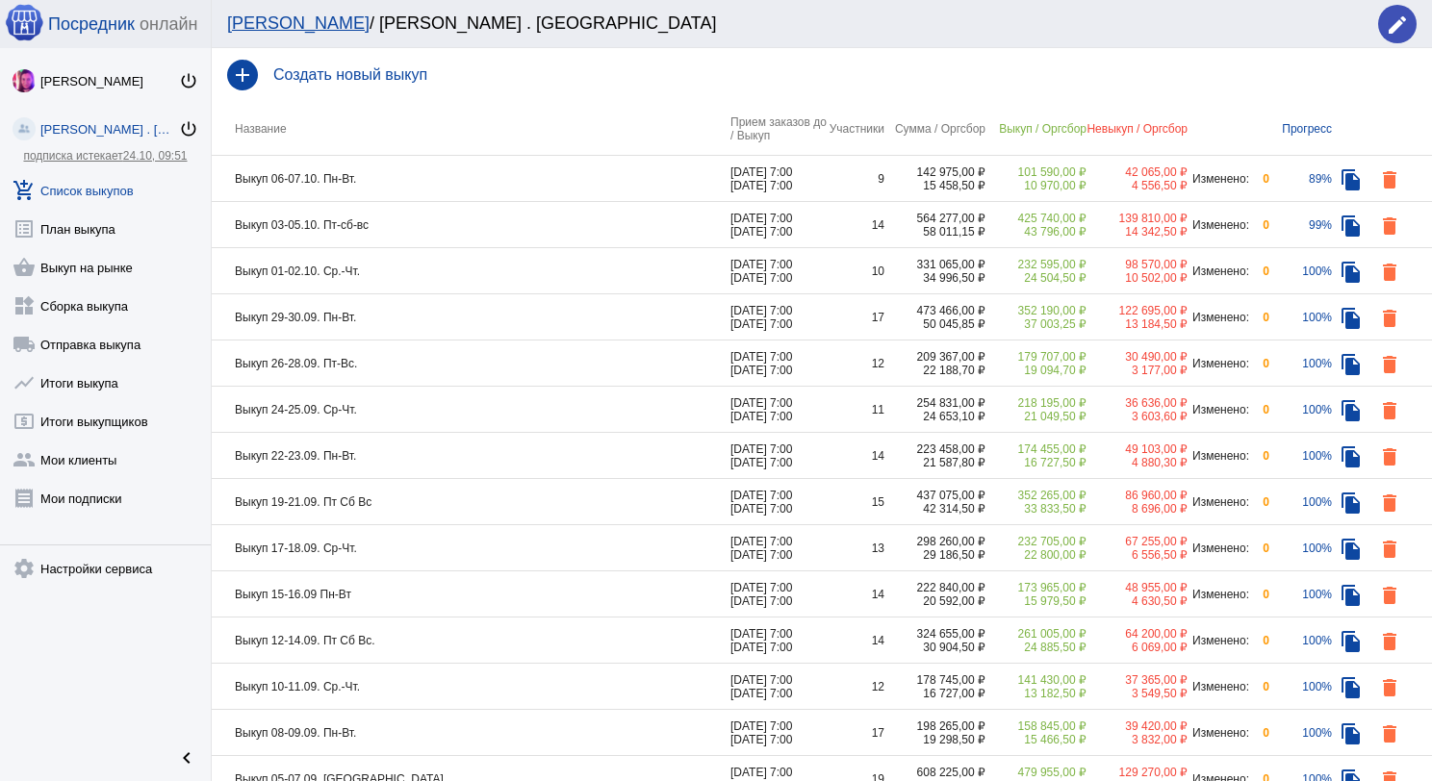
click at [427, 176] on td "Выкуп 06-07.10. Пн-Вт." at bounding box center [471, 179] width 519 height 46
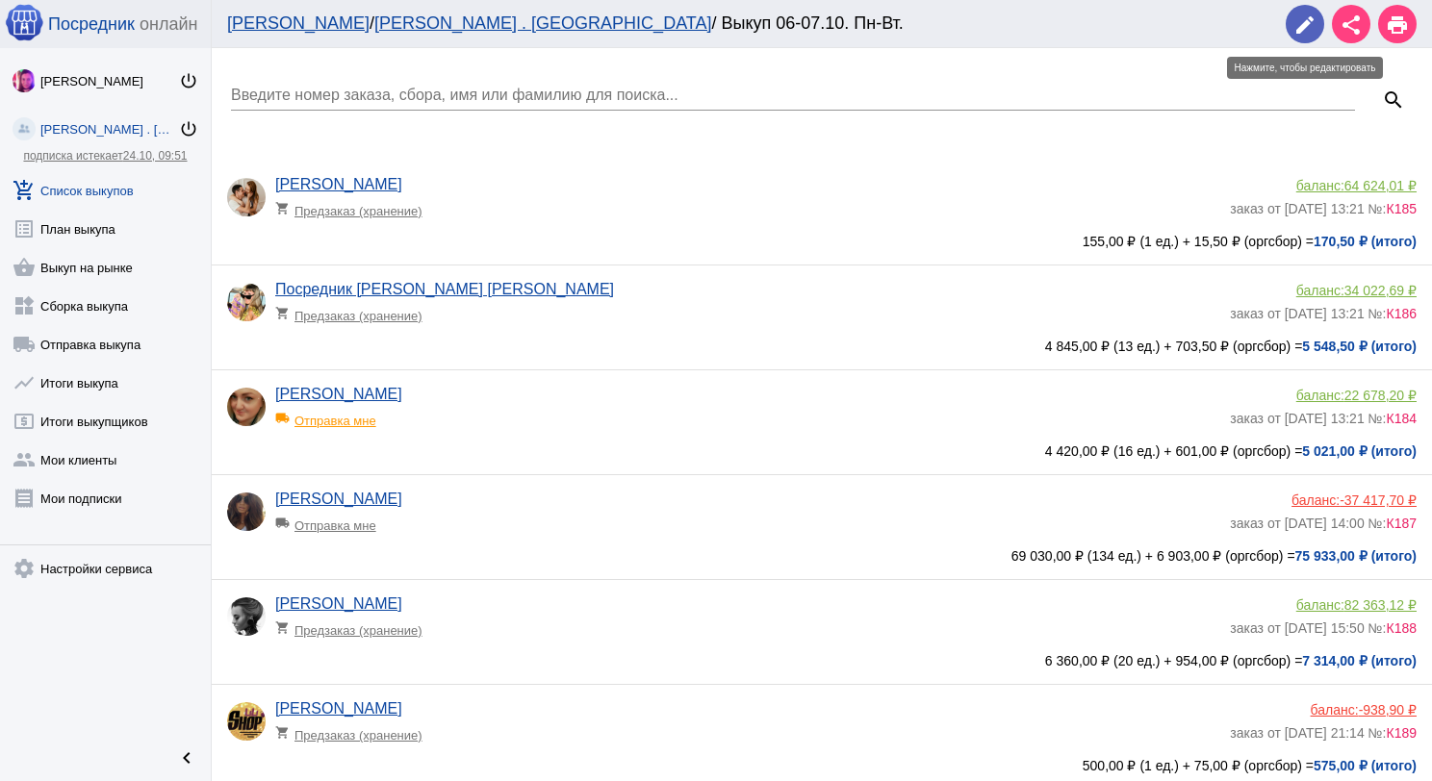
click at [1305, 38] on span "edit" at bounding box center [1304, 24] width 23 height 39
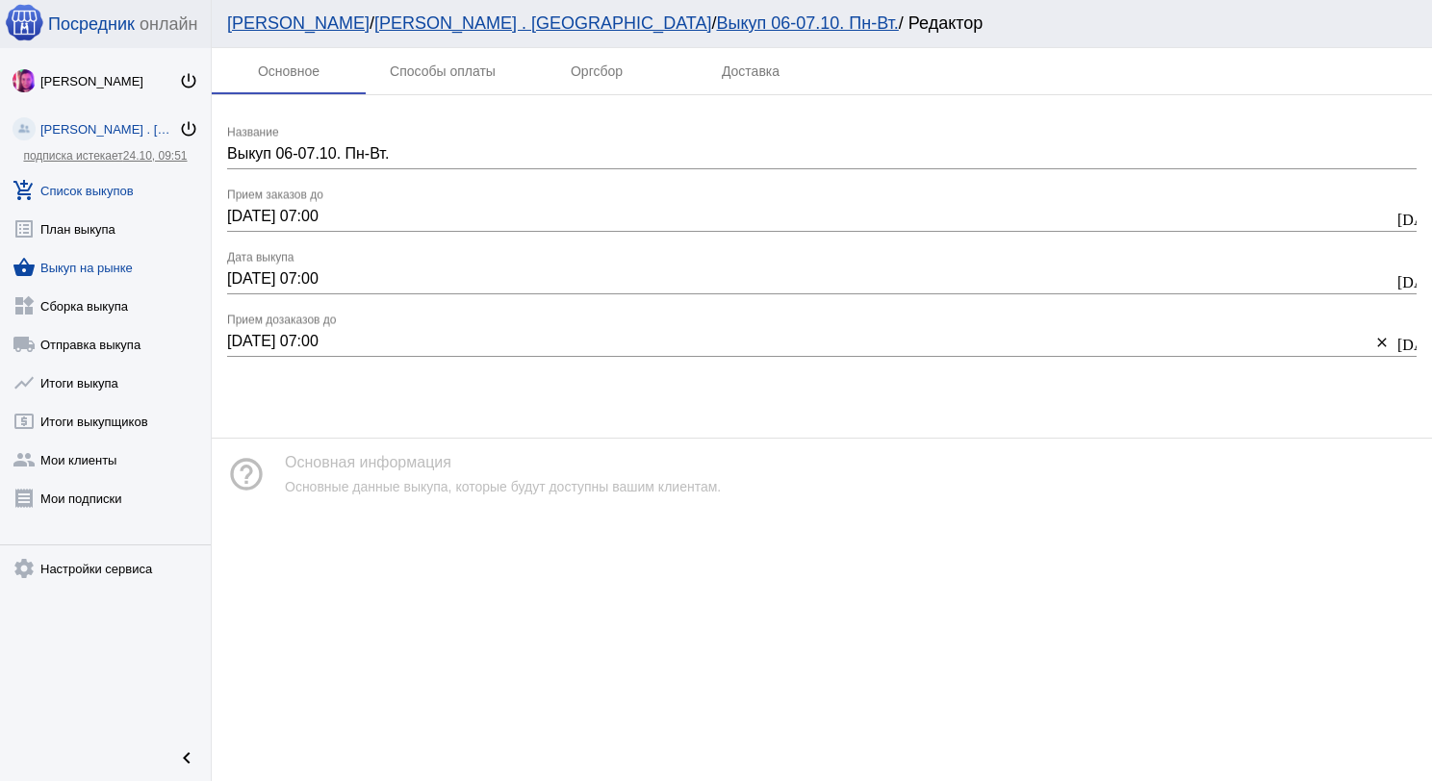
click at [108, 265] on link "shopping_basket Выкуп на рынке" at bounding box center [105, 263] width 211 height 38
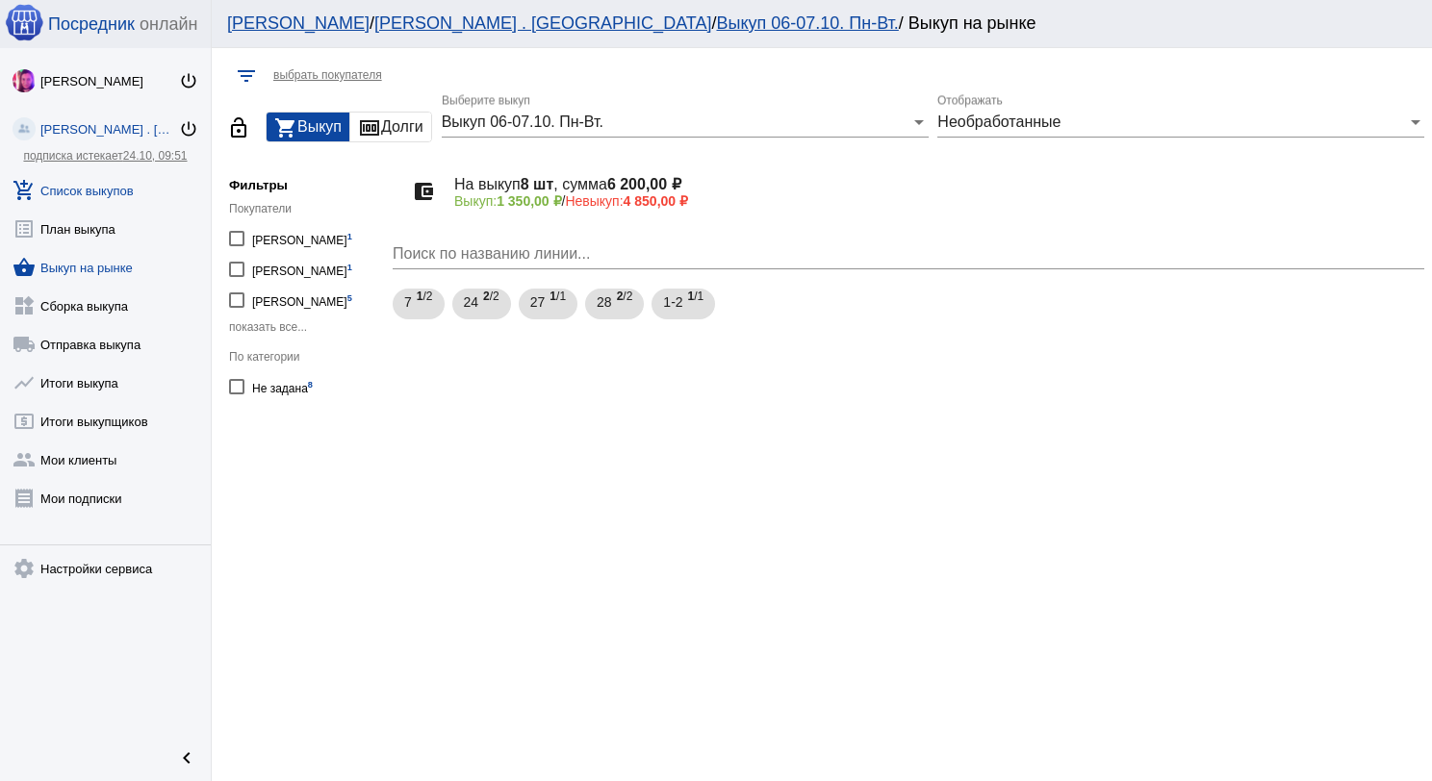
click at [116, 190] on link "add_shopping_cart Список выкупов" at bounding box center [105, 186] width 211 height 38
